Goal: Book appointment/travel/reservation

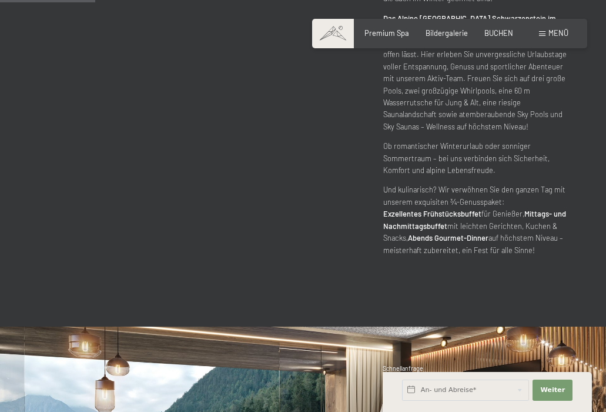
scroll to position [722, 0]
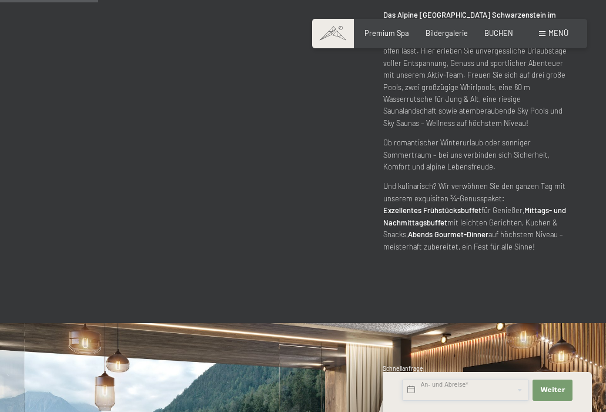
click at [443, 389] on input "text" at bounding box center [465, 389] width 127 height 21
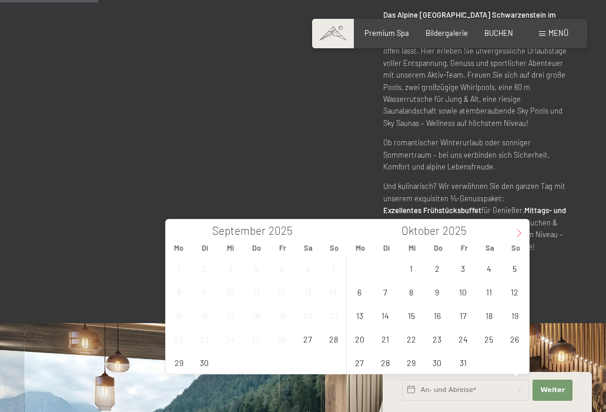
click at [517, 232] on icon at bounding box center [519, 233] width 8 height 8
click at [515, 266] on span "7" at bounding box center [515, 267] width 23 height 23
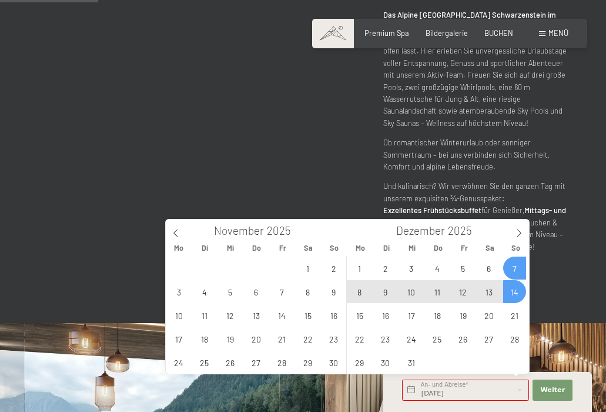
click at [515, 292] on span "14" at bounding box center [515, 291] width 23 height 23
type input "So. 07.12.2025 - So. 14.12.2025"
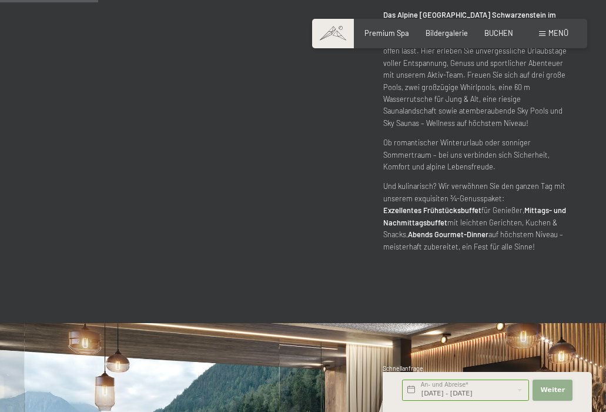
click at [551, 391] on span "Weiter" at bounding box center [553, 389] width 25 height 9
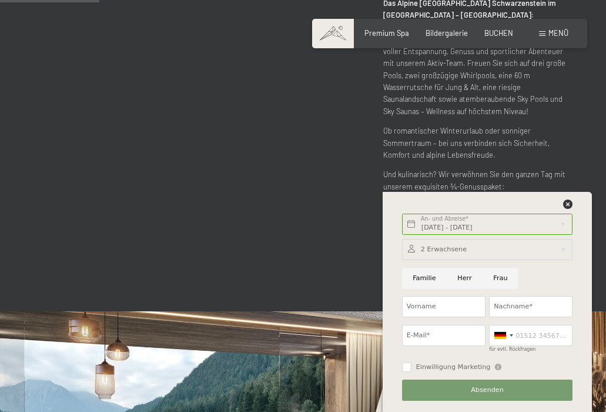
scroll to position [736, 0]
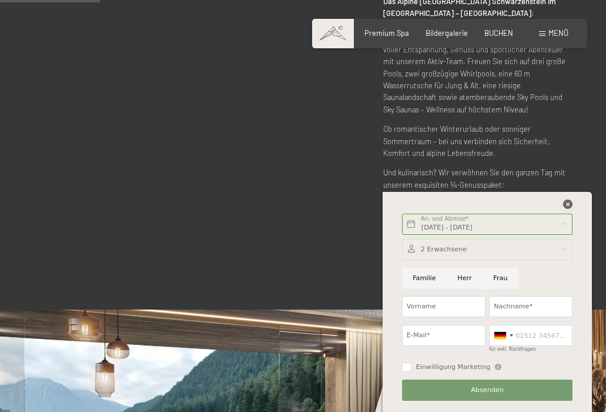
click at [568, 201] on icon at bounding box center [568, 203] width 9 height 9
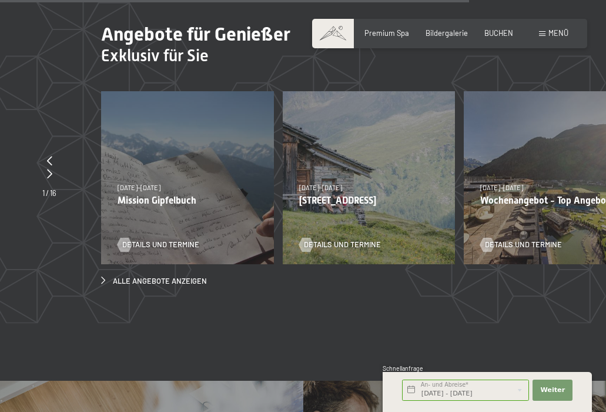
scroll to position [3091, 0]
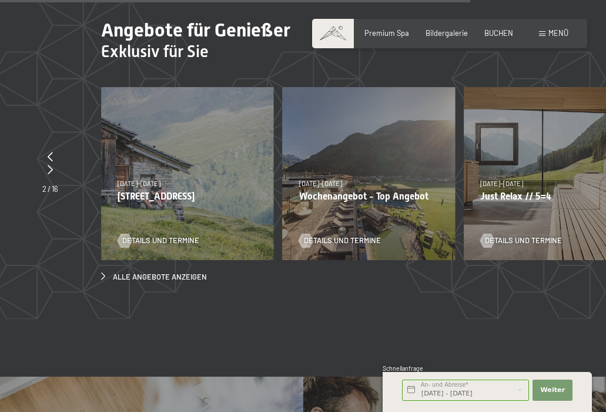
click at [349, 191] on p "Wochenangebot - Top Angebot" at bounding box center [369, 196] width 140 height 11
click at [348, 235] on span "Details und Termine" at bounding box center [354, 240] width 77 height 11
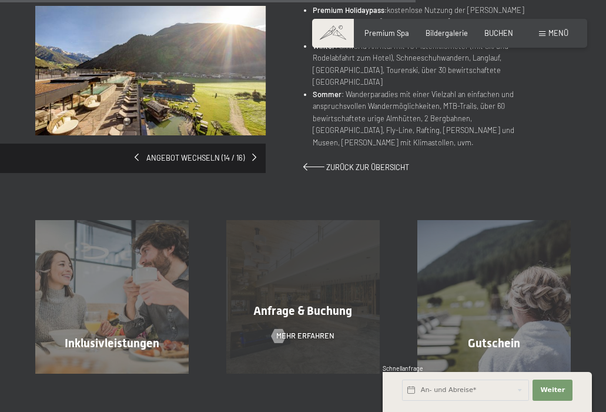
scroll to position [863, 0]
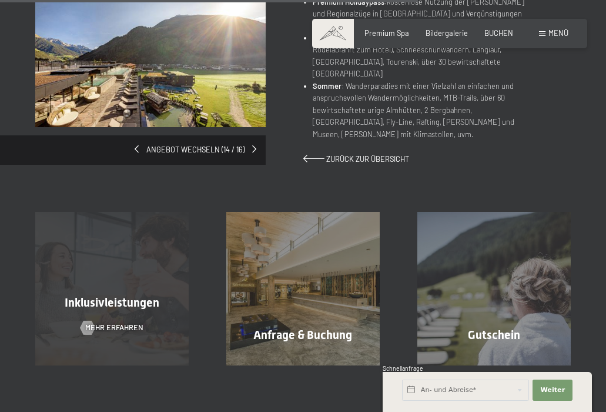
click at [107, 244] on div "Inklusivleistungen Mehr erfahren" at bounding box center [111, 289] width 191 height 154
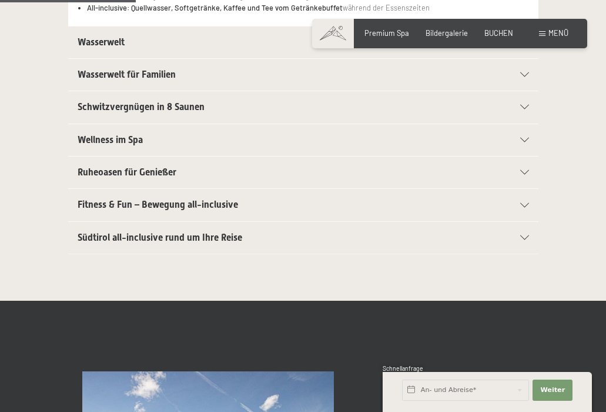
scroll to position [372, 0]
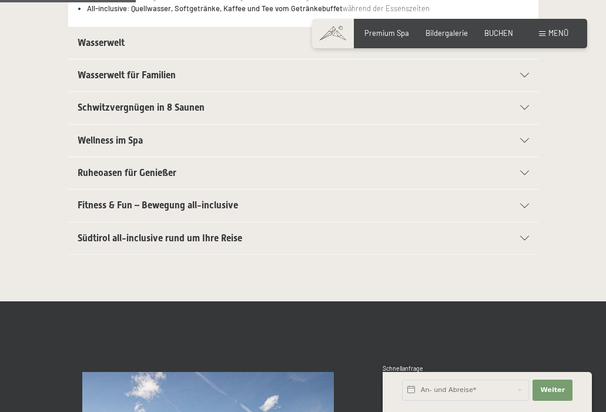
click at [115, 234] on span "Südtirol all-inclusive rund um Ihre Reise" at bounding box center [160, 237] width 165 height 11
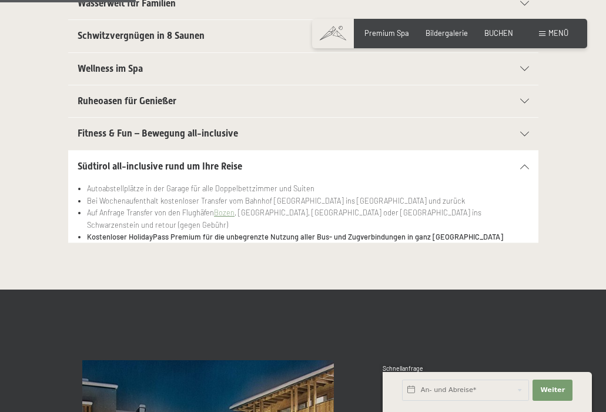
click at [116, 164] on span "Südtirol all-inclusive rund um Ihre Reise" at bounding box center [160, 166] width 165 height 11
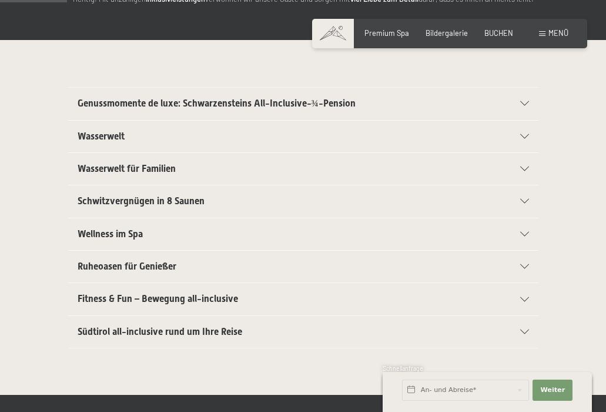
scroll to position [161, 0]
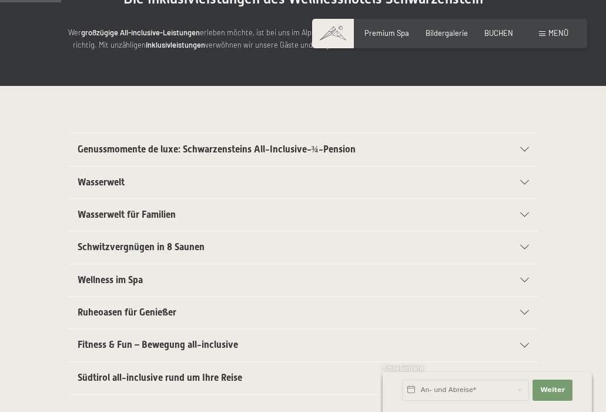
click at [137, 148] on span "Genussmomente de luxe: Schwarzensteins All-Inclusive-¾-Pension" at bounding box center [217, 149] width 278 height 11
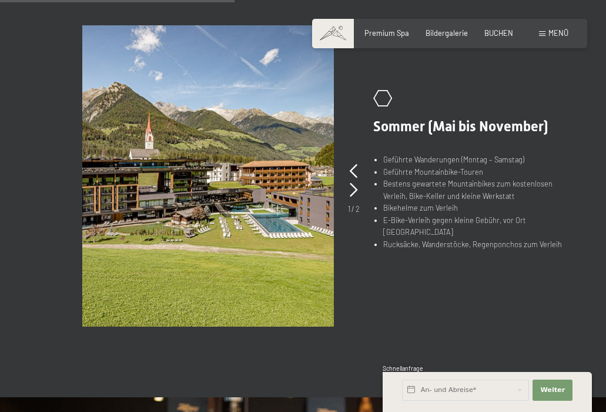
scroll to position [651, 0]
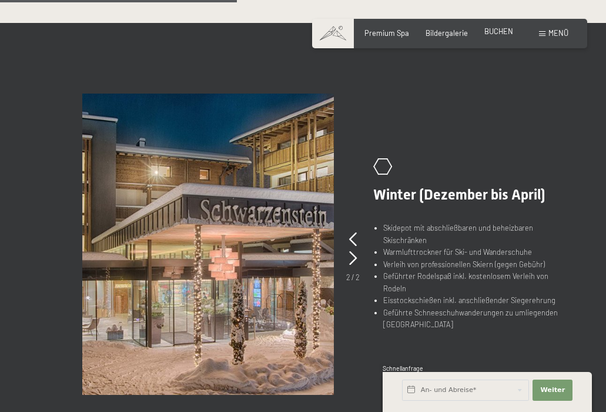
click at [494, 30] on span "BUCHEN" at bounding box center [499, 30] width 29 height 9
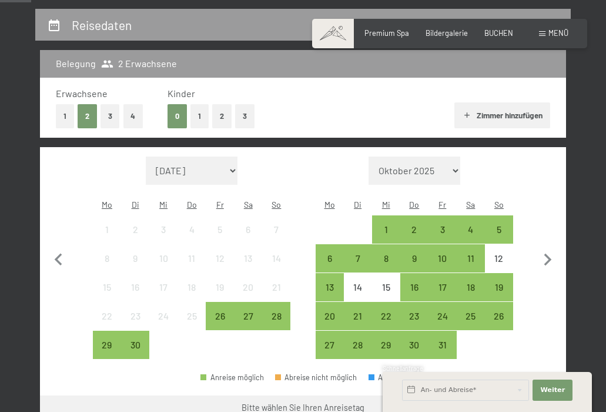
scroll to position [218, 0]
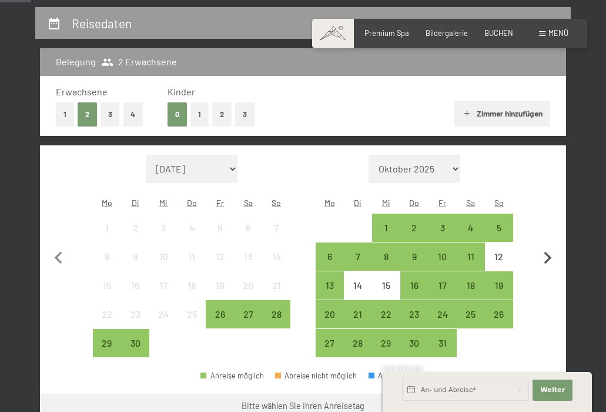
click at [548, 246] on icon "button" at bounding box center [548, 258] width 25 height 25
select select "2025-10-01"
select select "2025-11-01"
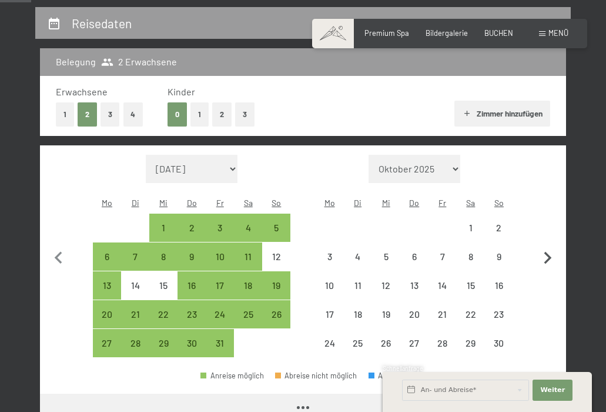
click at [548, 246] on icon "button" at bounding box center [548, 258] width 25 height 25
select select "2025-11-01"
select select "2025-12-01"
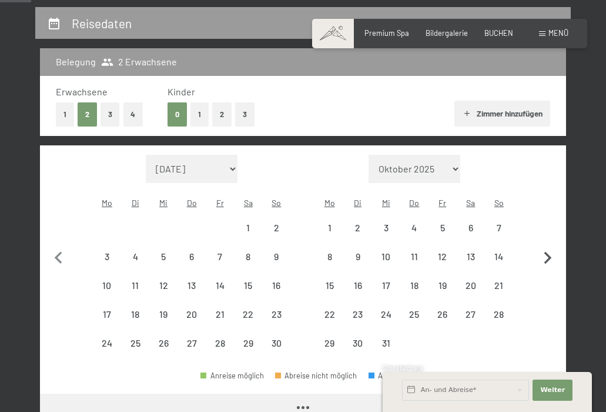
select select "2025-11-01"
select select "2025-12-01"
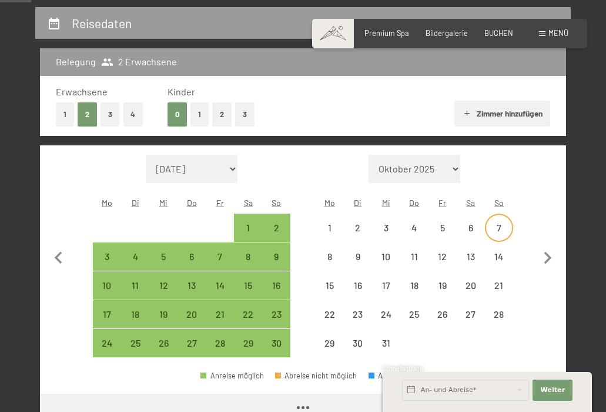
select select "2025-11-01"
select select "2025-12-01"
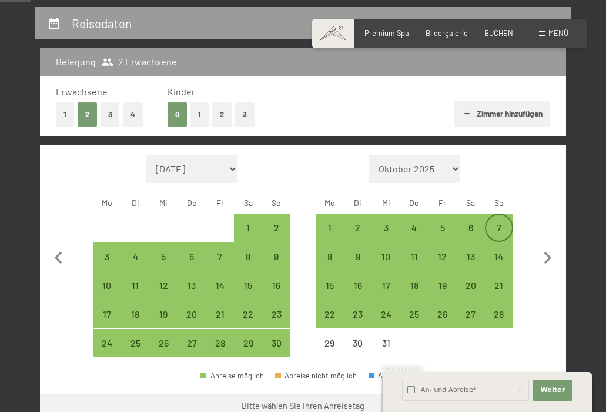
click at [500, 223] on div "7" at bounding box center [499, 236] width 26 height 26
select select "2025-11-01"
select select "2025-12-01"
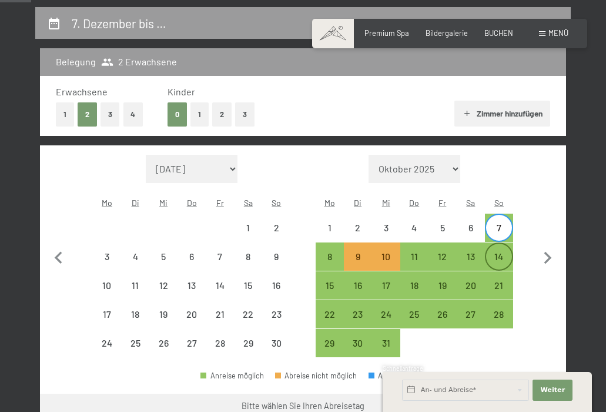
click at [503, 252] on div "14" at bounding box center [499, 265] width 26 height 26
select select "2025-11-01"
select select "2025-12-01"
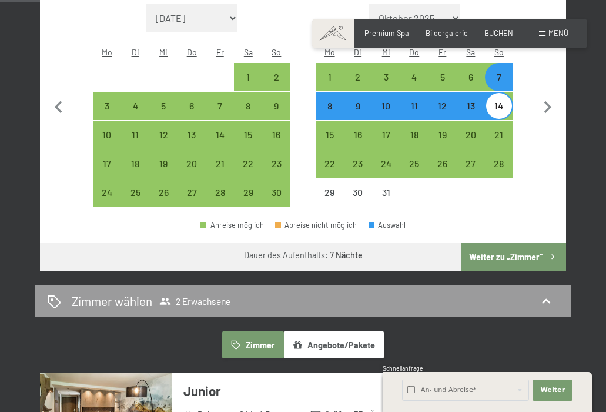
scroll to position [370, 0]
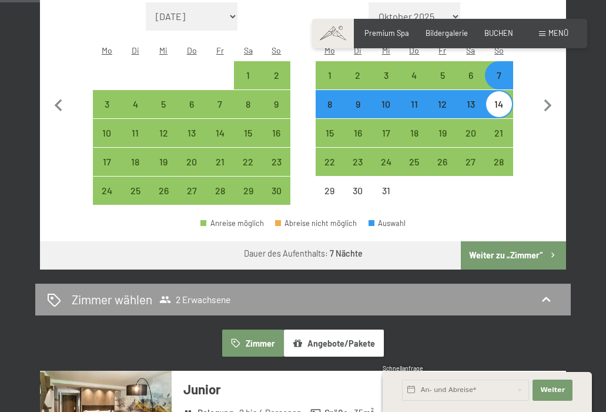
click at [503, 241] on button "Weiter zu „Zimmer“" at bounding box center [513, 255] width 105 height 28
select select "2025-11-01"
select select "2025-12-01"
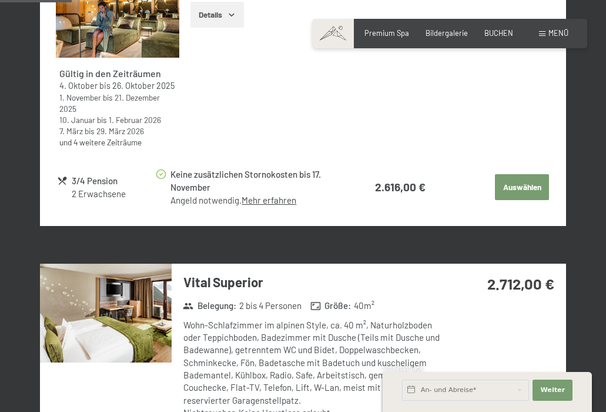
scroll to position [624, 0]
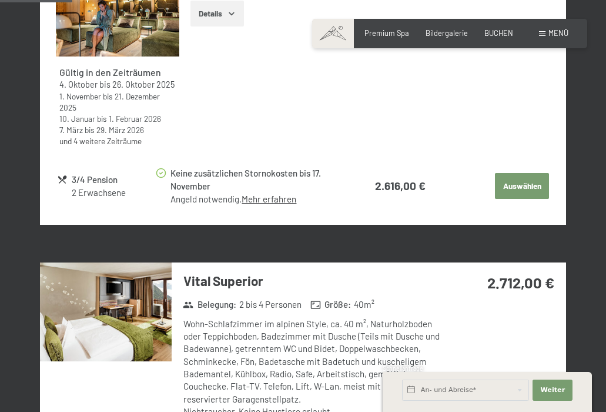
click at [72, 125] on time "7. März" at bounding box center [71, 130] width 24 height 10
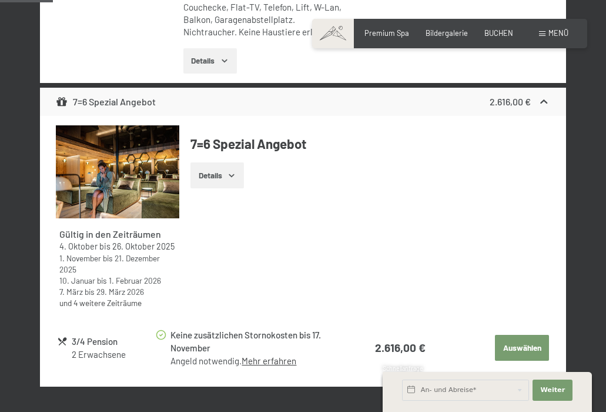
scroll to position [455, 0]
